Goal: Task Accomplishment & Management: Use online tool/utility

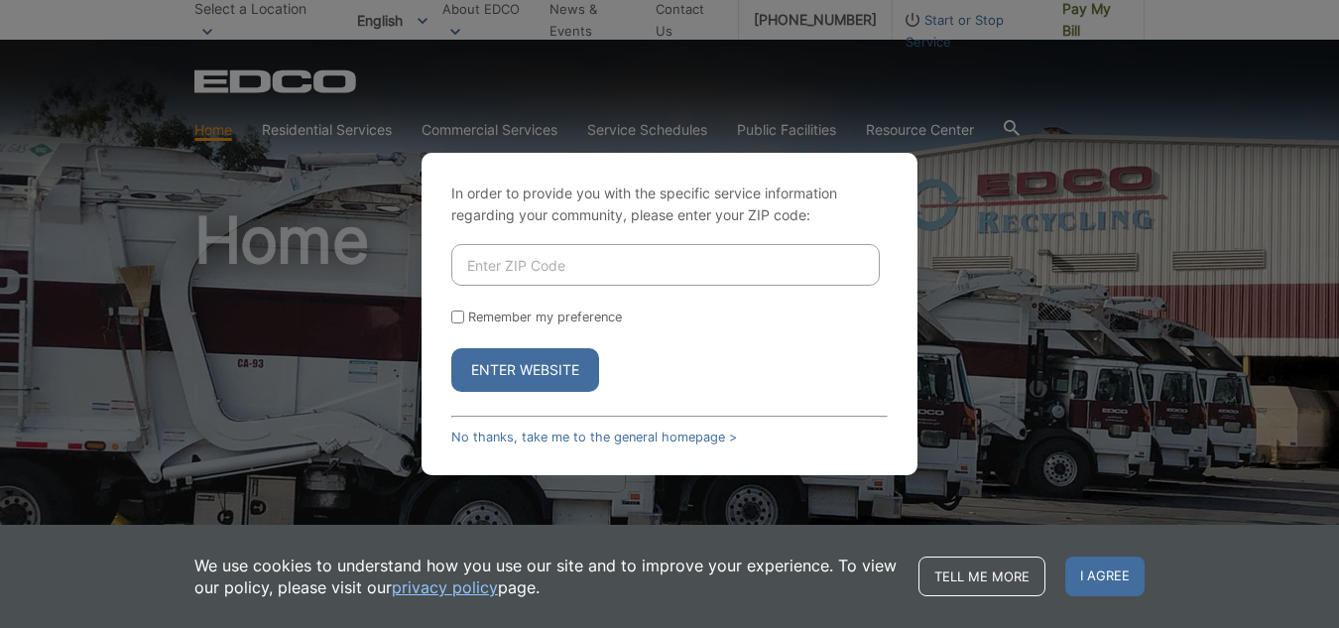
click at [519, 258] on input "Enter ZIP Code" at bounding box center [665, 265] width 429 height 42
type input "91945"
click at [514, 363] on button "Enter Website" at bounding box center [525, 370] width 148 height 44
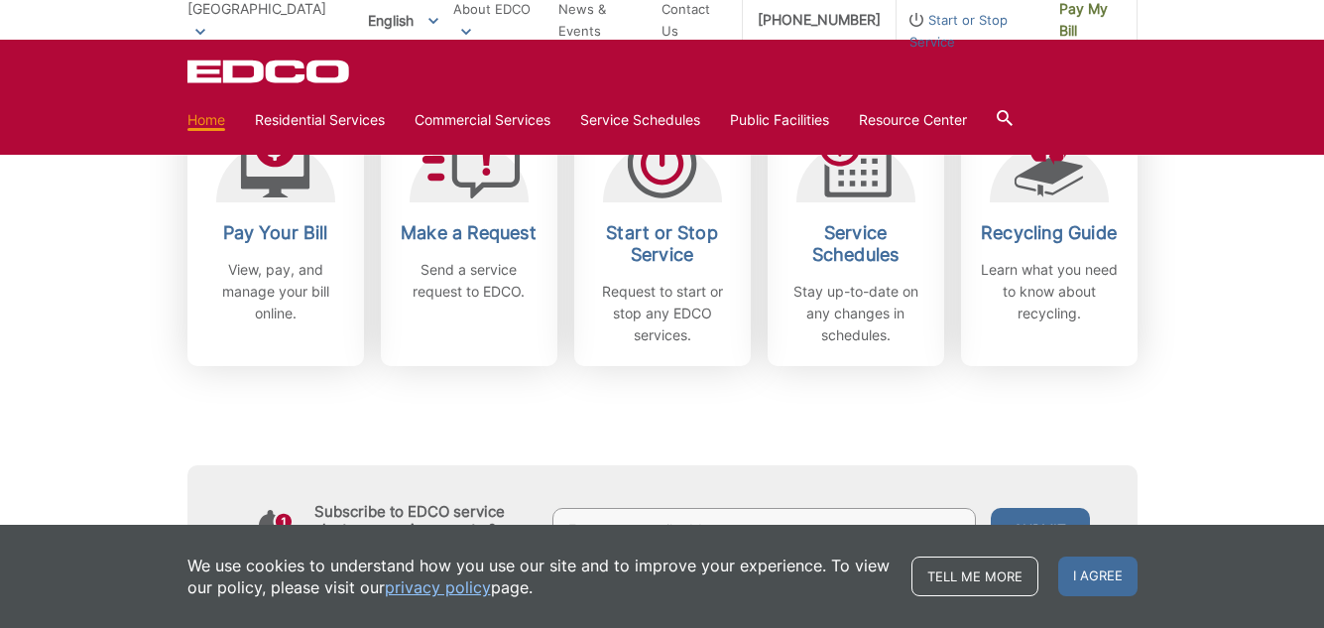
scroll to position [643, 0]
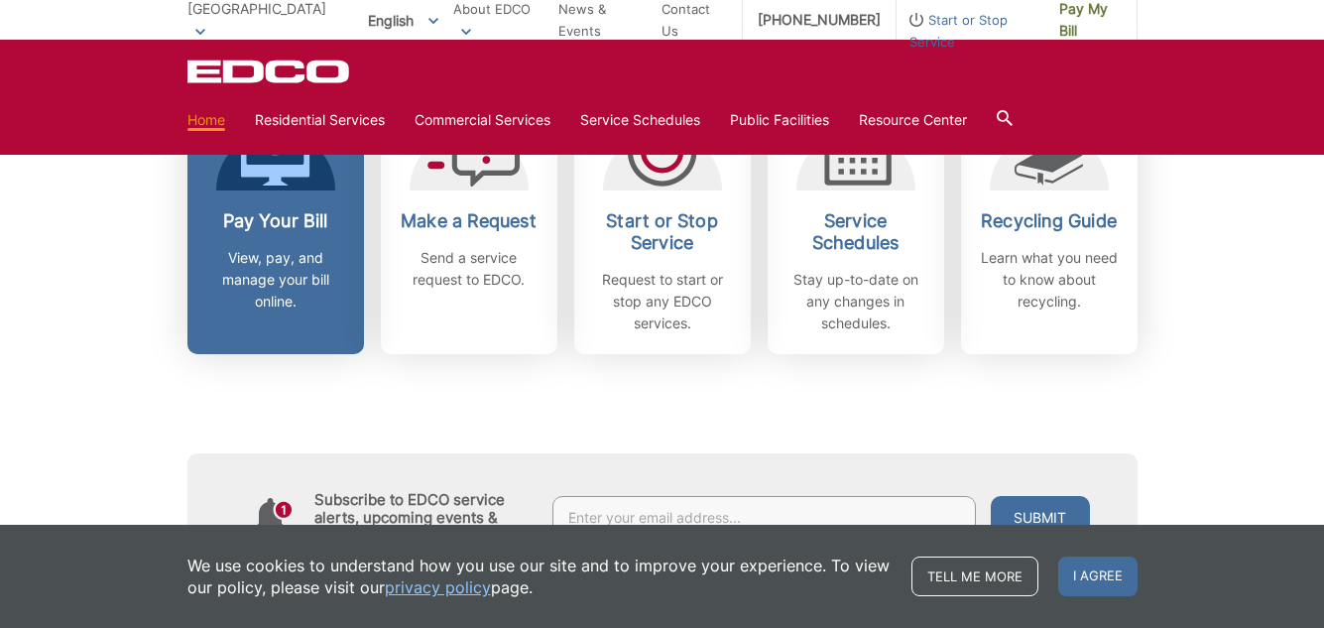
click at [244, 263] on p "View, pay, and manage your bill online." at bounding box center [275, 279] width 147 height 65
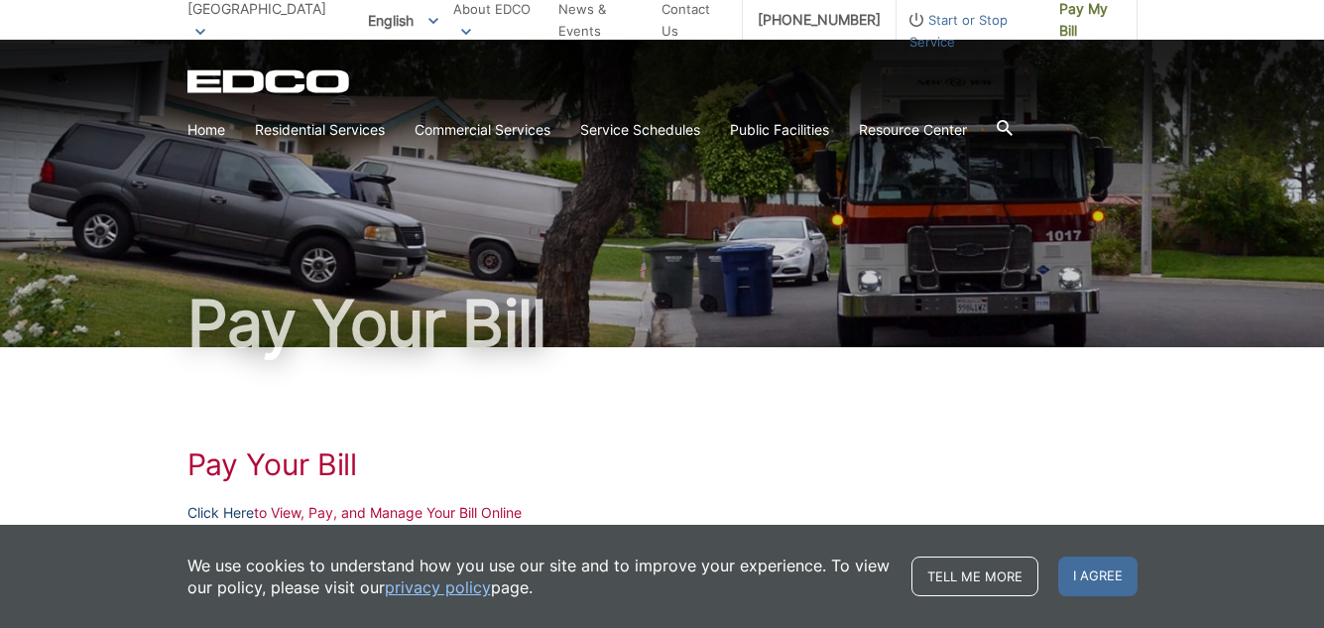
click at [232, 514] on link "Click Here" at bounding box center [220, 513] width 66 height 22
